Goal: Task Accomplishment & Management: Complete application form

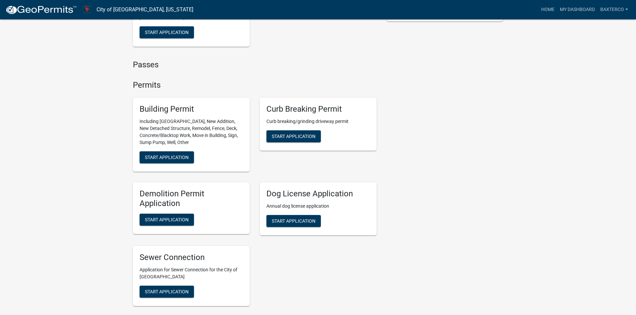
scroll to position [267, 0]
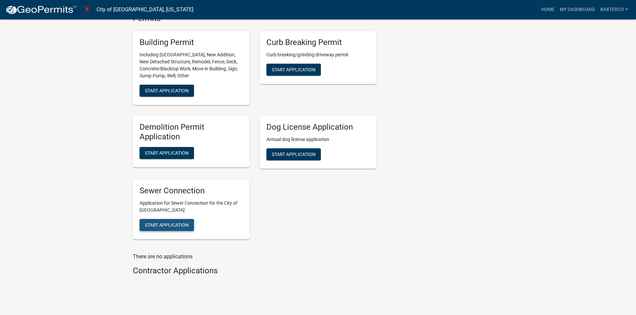
click at [171, 222] on span "Start Application" at bounding box center [167, 224] width 44 height 5
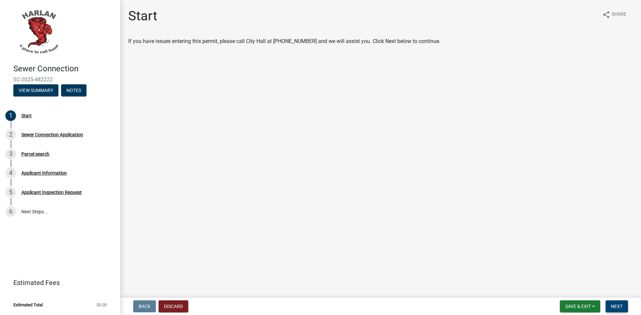
click at [615, 305] on span "Next" at bounding box center [617, 306] width 12 height 5
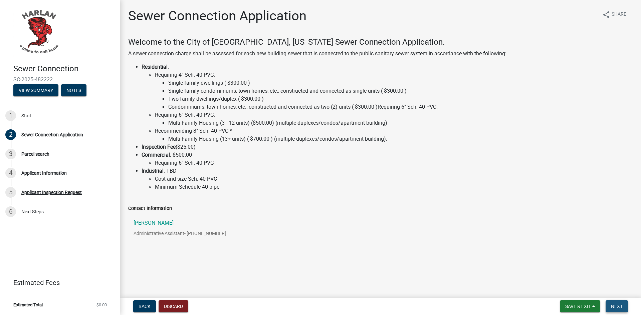
click at [619, 306] on span "Next" at bounding box center [617, 306] width 12 height 5
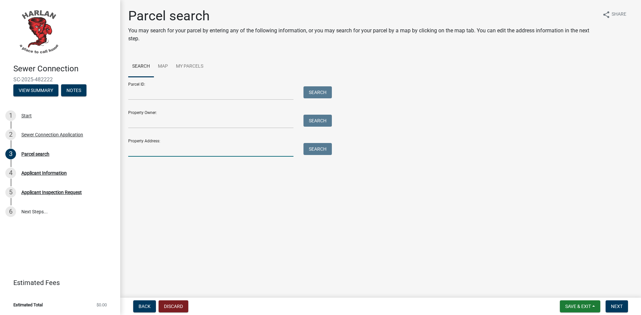
click at [145, 149] on input "Property Address:" at bounding box center [210, 150] width 165 height 14
type input "2013 [GEOGRAPHIC_DATA]"
click at [315, 147] on button "Search" at bounding box center [317, 149] width 28 height 12
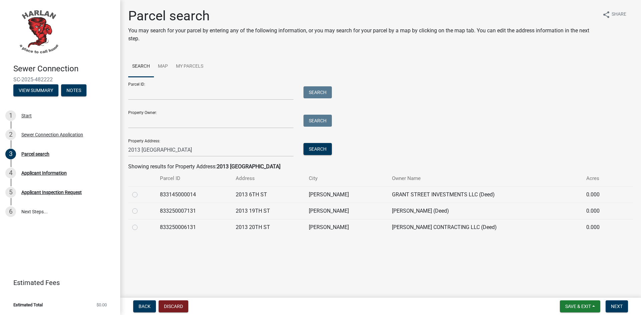
click at [140, 224] on label at bounding box center [140, 224] width 0 height 0
click at [140, 226] on input "radio" at bounding box center [142, 226] width 4 height 4
radio input "true"
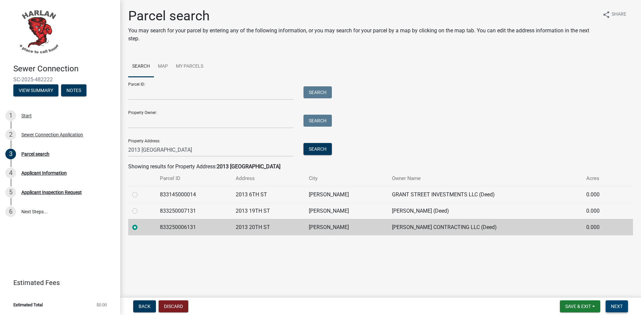
click at [612, 306] on span "Next" at bounding box center [617, 306] width 12 height 5
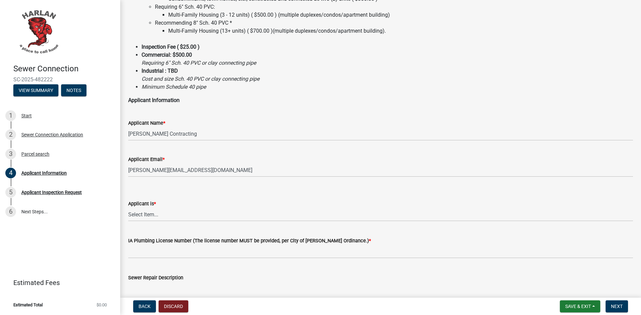
scroll to position [134, 0]
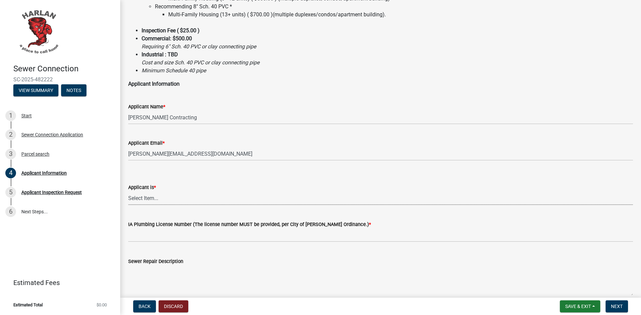
click at [170, 198] on select "Select Item... Authorized Agent Contractor Property Owner" at bounding box center [380, 199] width 505 height 14
click at [128, 192] on select "Select Item... Authorized Agent Contractor Property Owner" at bounding box center [380, 199] width 505 height 14
select select "3c76704e-dc7f-4814-956d-1d83f005f97c"
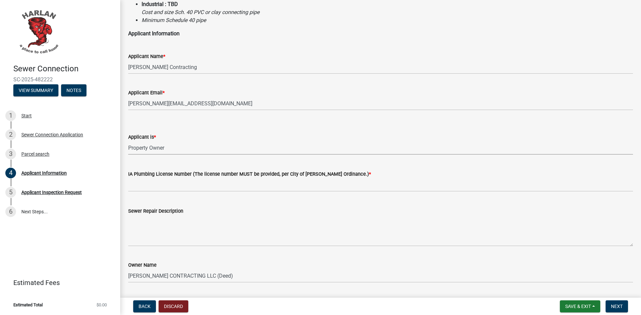
scroll to position [200, 0]
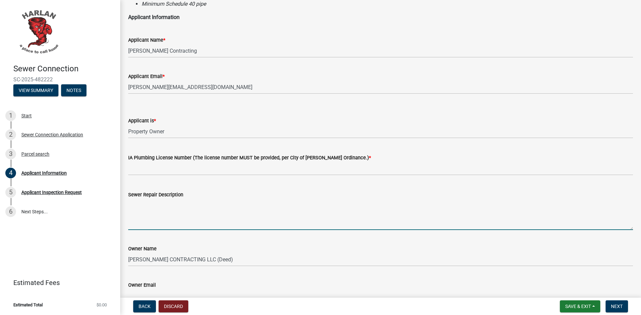
click at [176, 222] on textarea "Sewer Repair Description" at bounding box center [380, 214] width 505 height 31
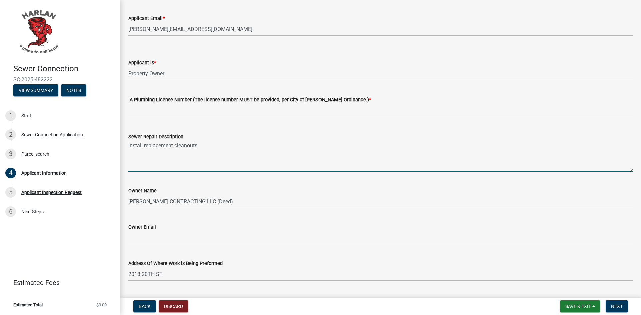
scroll to position [267, 0]
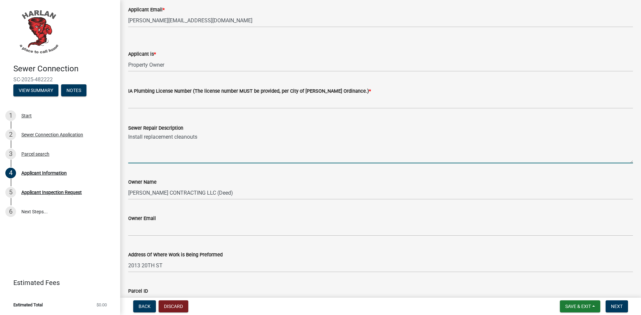
type textarea "Install replacement cleanouts"
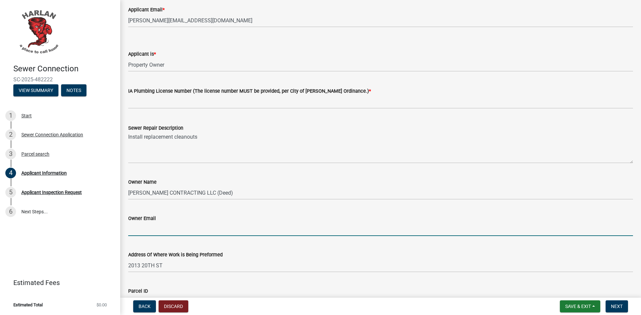
click at [161, 228] on input "Owner Email" at bounding box center [380, 230] width 505 height 14
type input "[PERSON_NAME][EMAIL_ADDRESS][DOMAIN_NAME]"
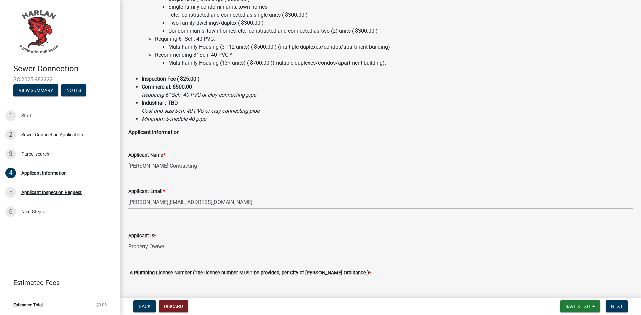
scroll to position [134, 0]
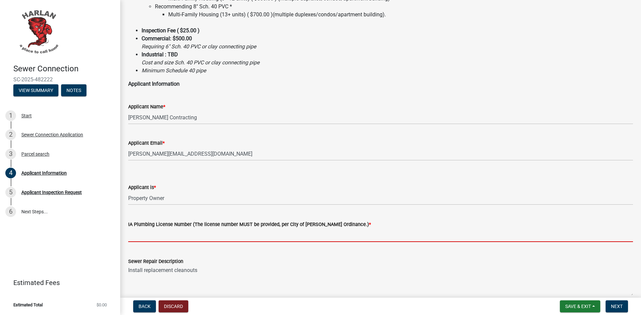
click at [177, 238] on input "text" at bounding box center [380, 236] width 505 height 14
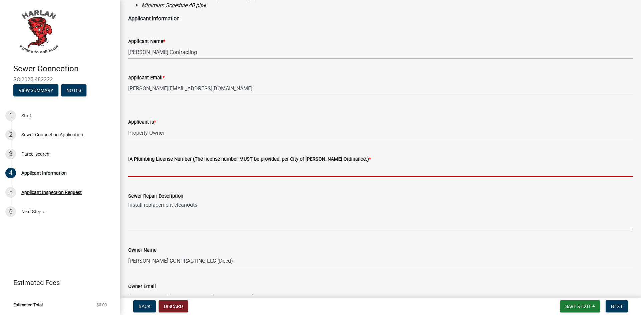
scroll to position [267, 0]
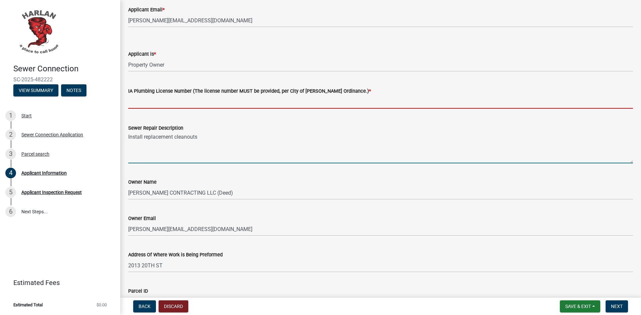
click at [207, 138] on form "Sewer Repair Description Install replacement cleanouts" at bounding box center [380, 143] width 505 height 39
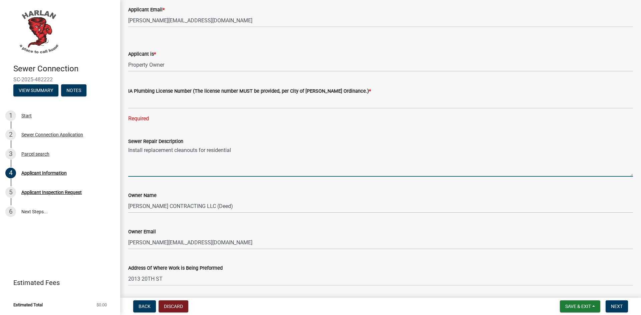
type textarea "Install replacement cleanouts for residential"
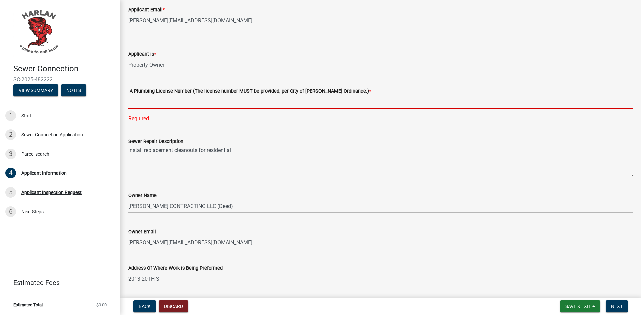
click at [239, 102] on input "text" at bounding box center [380, 102] width 505 height 14
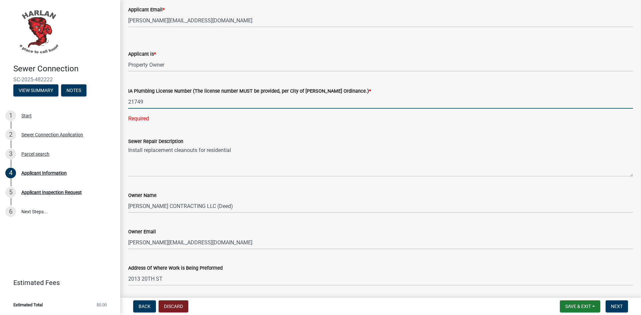
type input "21749"
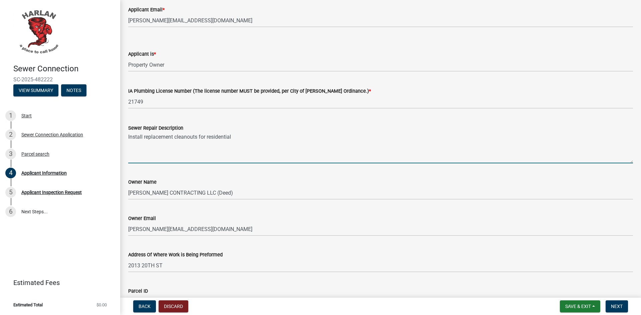
click at [249, 149] on textarea "Install replacement cleanouts for residential" at bounding box center [380, 147] width 505 height 31
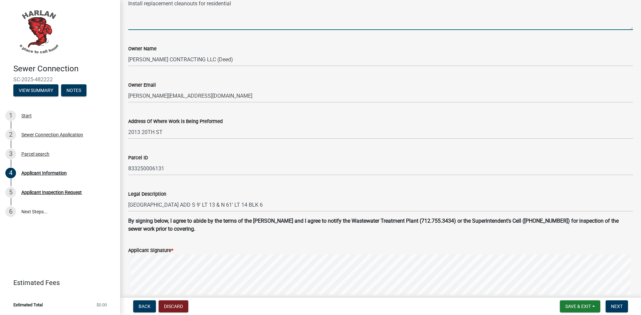
scroll to position [491, 0]
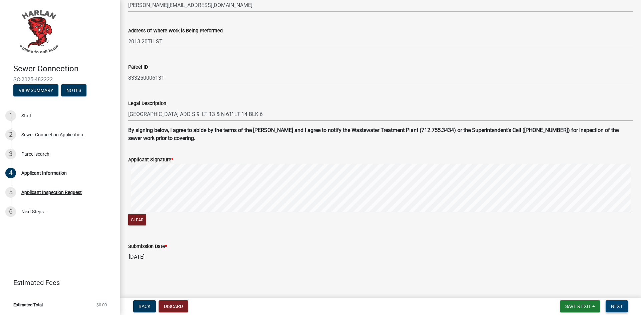
click at [615, 308] on span "Next" at bounding box center [617, 306] width 12 height 5
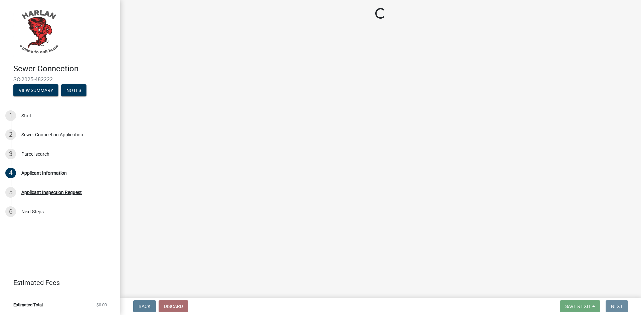
scroll to position [0, 0]
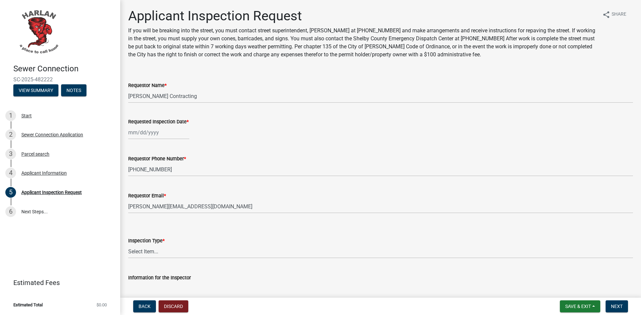
select select "9"
select select "2025"
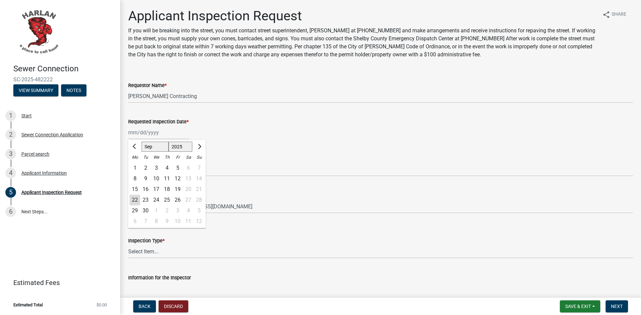
click at [162, 131] on div "[PERSON_NAME] Feb Mar Apr [PERSON_NAME][DATE] Oct Nov [DATE] 1526 1527 1528 152…" at bounding box center [158, 133] width 61 height 14
click at [137, 199] on div "22" at bounding box center [135, 200] width 11 height 11
type input "[DATE]"
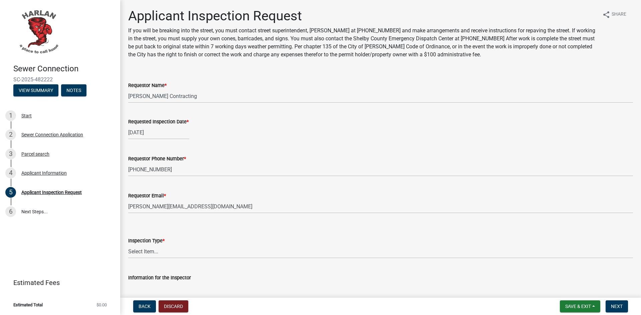
scroll to position [63, 0]
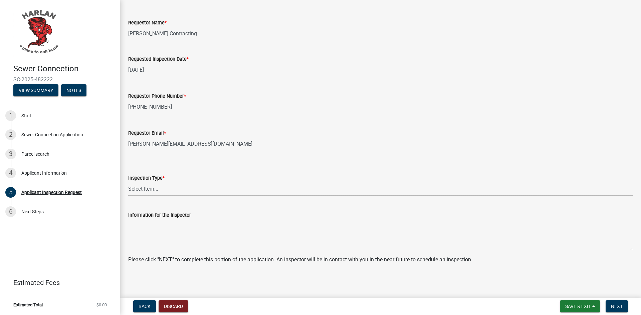
click at [156, 190] on select "Select Item... Sewer Connection" at bounding box center [380, 189] width 505 height 14
click at [128, 182] on select "Select Item... Sewer Connection" at bounding box center [380, 189] width 505 height 14
select select "cf52e791-2819-4de0-af37-6830053692bc"
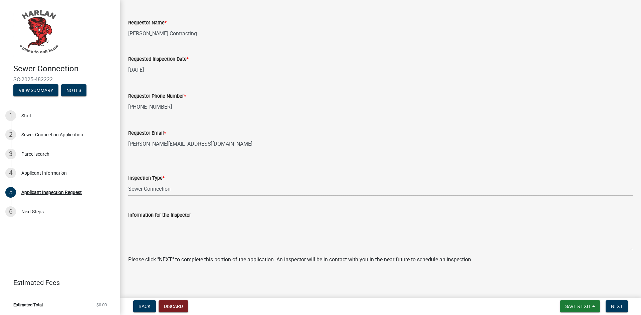
click at [143, 243] on textarea "Information for the Inspector" at bounding box center [380, 234] width 505 height 31
click at [366, 223] on textarea "This is not a new sewer connection. Roots were present during camera inspection…" at bounding box center [380, 234] width 505 height 31
click at [414, 225] on textarea "This is not a new sewer connection. Roots were present during camera inspection…" at bounding box center [380, 234] width 505 height 31
type textarea "This is not a new sewer connection. Roots were present during camera inspection…"
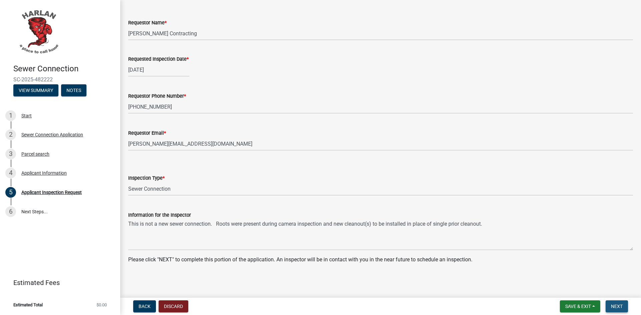
click at [618, 305] on span "Next" at bounding box center [617, 306] width 12 height 5
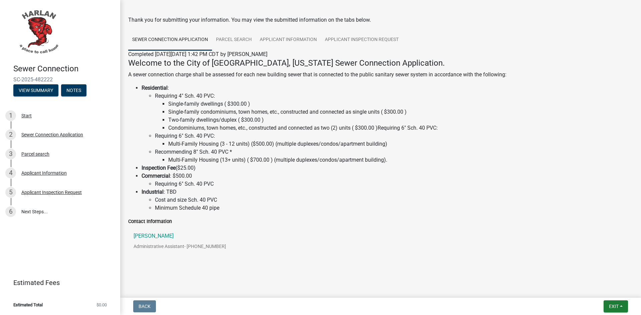
scroll to position [28, 0]
